Goal: Information Seeking & Learning: Learn about a topic

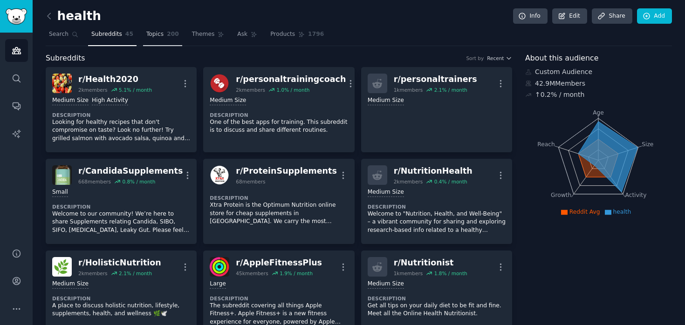
click at [164, 40] on link "Topics 200" at bounding box center [162, 36] width 39 height 19
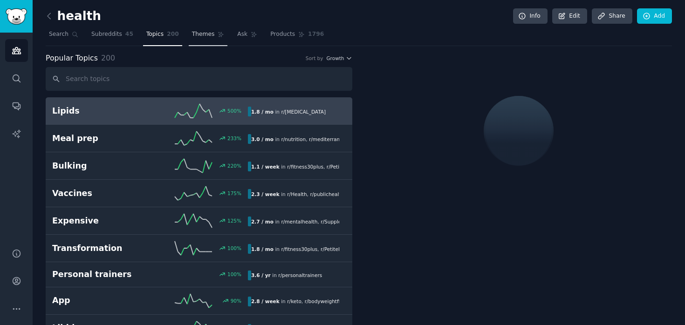
click at [202, 36] on span "Themes" at bounding box center [203, 34] width 23 height 8
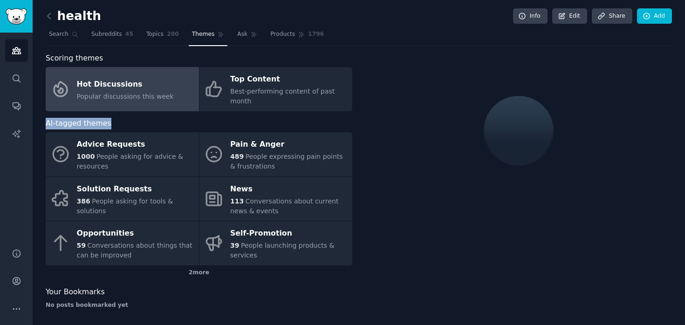
drag, startPoint x: 44, startPoint y: 122, endPoint x: 156, endPoint y: 119, distance: 111.8
click at [156, 120] on div "health Info Edit Share Add Search Subreddits 45 Topics 200 Themes Ask Products …" at bounding box center [359, 164] width 652 height 329
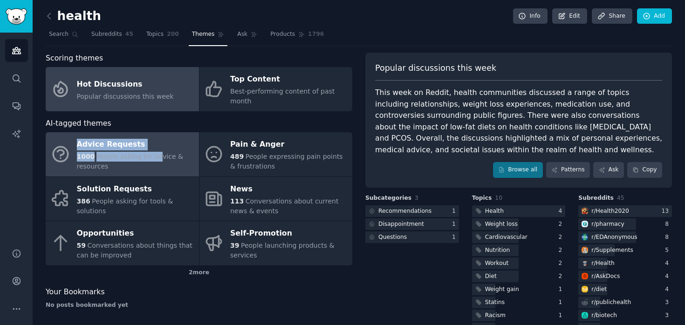
drag, startPoint x: 134, startPoint y: 123, endPoint x: 157, endPoint y: 152, distance: 36.8
click at [157, 152] on div "AI-tagged themes Advice Requests 1000 People asking for advice & resources Pain…" at bounding box center [199, 199] width 307 height 163
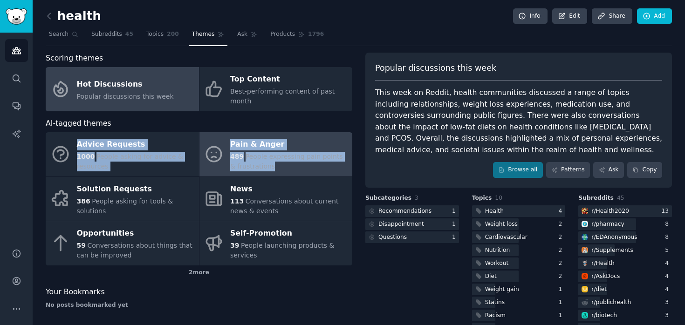
drag, startPoint x: 248, startPoint y: 126, endPoint x: 287, endPoint y: 165, distance: 55.0
click at [287, 165] on div "AI-tagged themes Advice Requests 1000 People asking for advice & resources Pain…" at bounding box center [199, 199] width 307 height 163
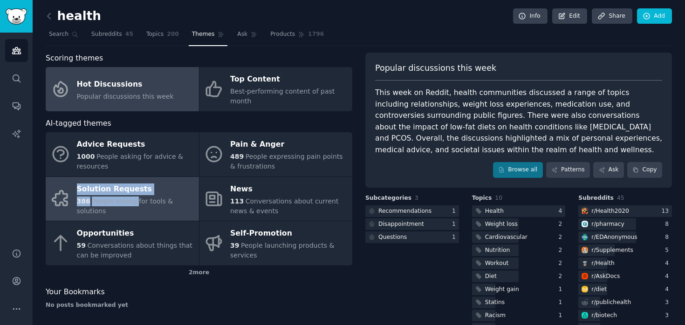
drag, startPoint x: 39, startPoint y: 186, endPoint x: 134, endPoint y: 200, distance: 96.1
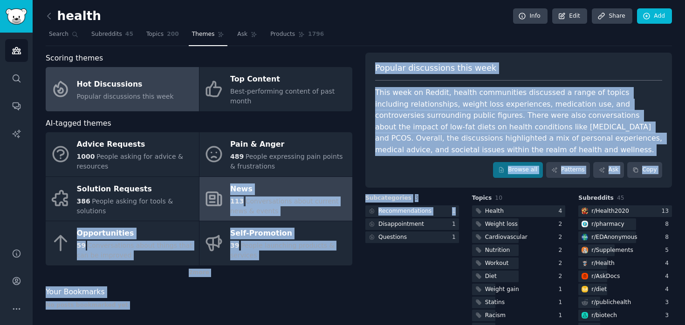
drag, startPoint x: 361, startPoint y: 219, endPoint x: 209, endPoint y: 193, distance: 154.5
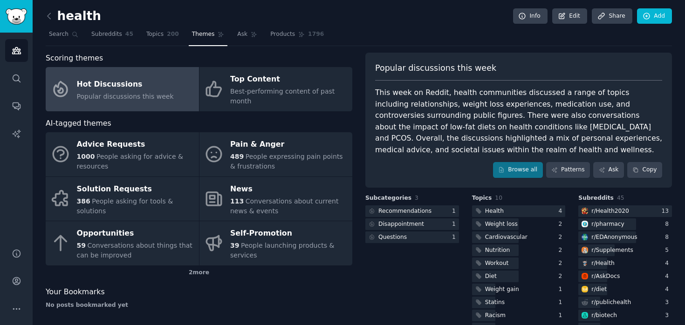
click at [304, 287] on div "Your Bookmarks" at bounding box center [199, 292] width 307 height 12
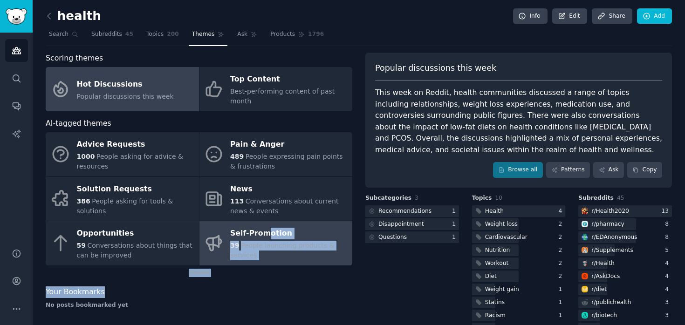
drag, startPoint x: 302, startPoint y: 287, endPoint x: 262, endPoint y: 237, distance: 64.3
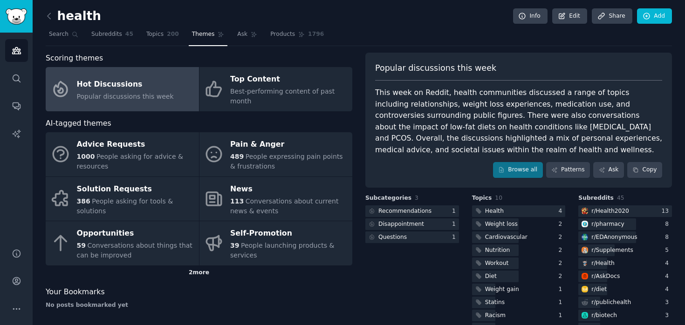
click at [195, 271] on div "2 more" at bounding box center [199, 273] width 307 height 15
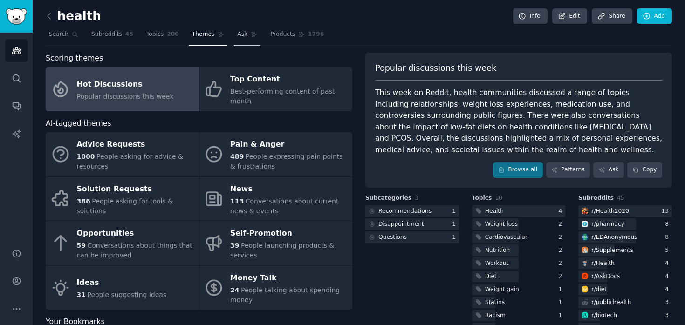
click at [252, 37] on icon at bounding box center [254, 34] width 7 height 7
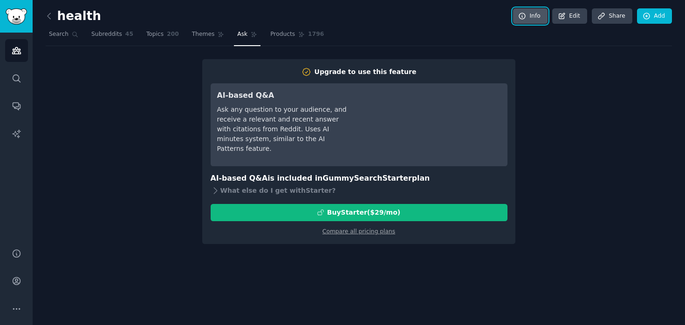
click at [526, 14] on icon at bounding box center [522, 16] width 8 height 8
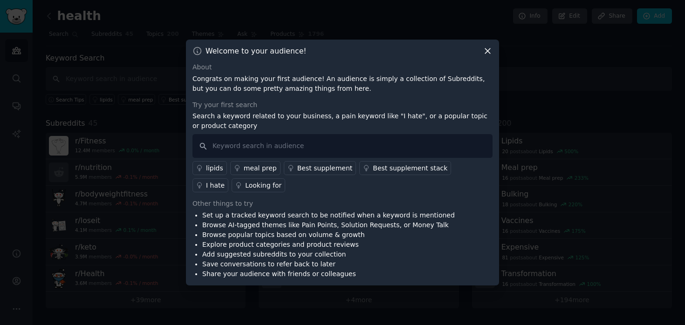
click at [486, 54] on icon at bounding box center [488, 51] width 10 height 10
